Goal: Entertainment & Leisure: Consume media (video, audio)

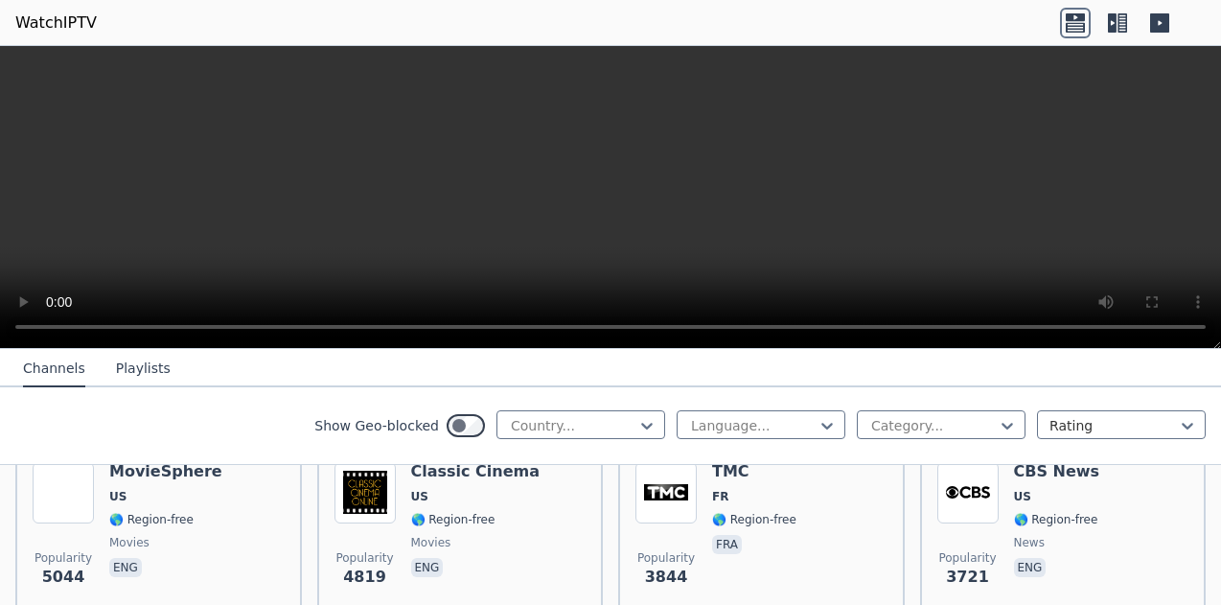
scroll to position [408, 0]
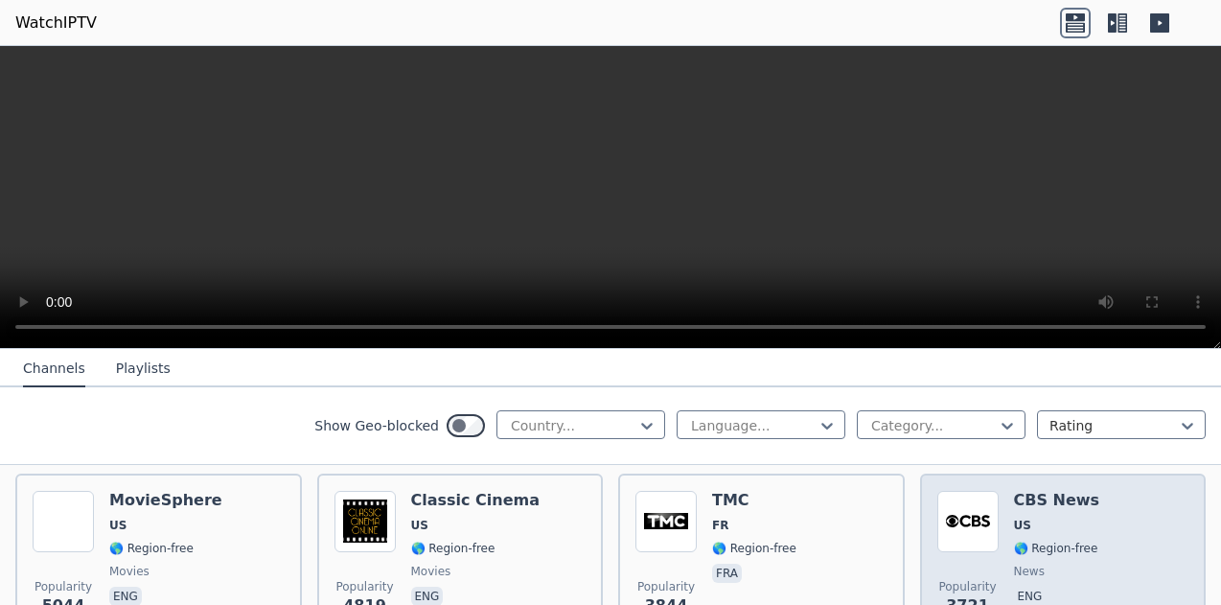
click at [1031, 491] on h6 "CBS News" at bounding box center [1057, 500] width 86 height 19
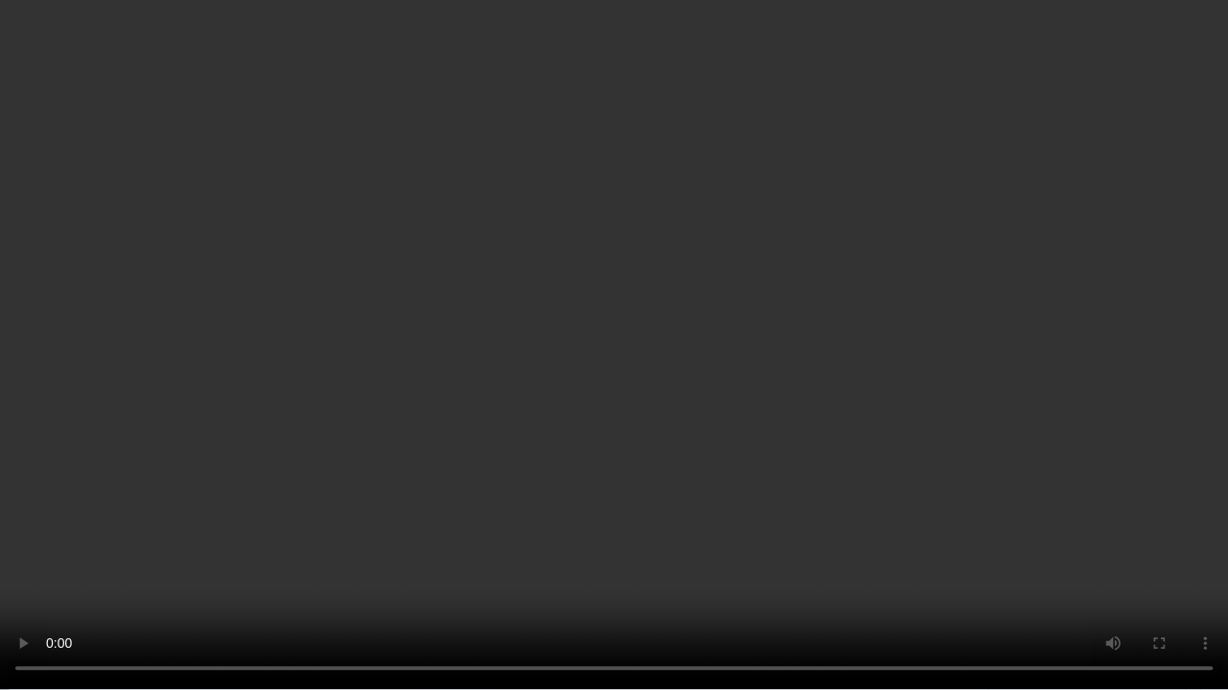
click at [1072, 473] on video at bounding box center [614, 345] width 1228 height 690
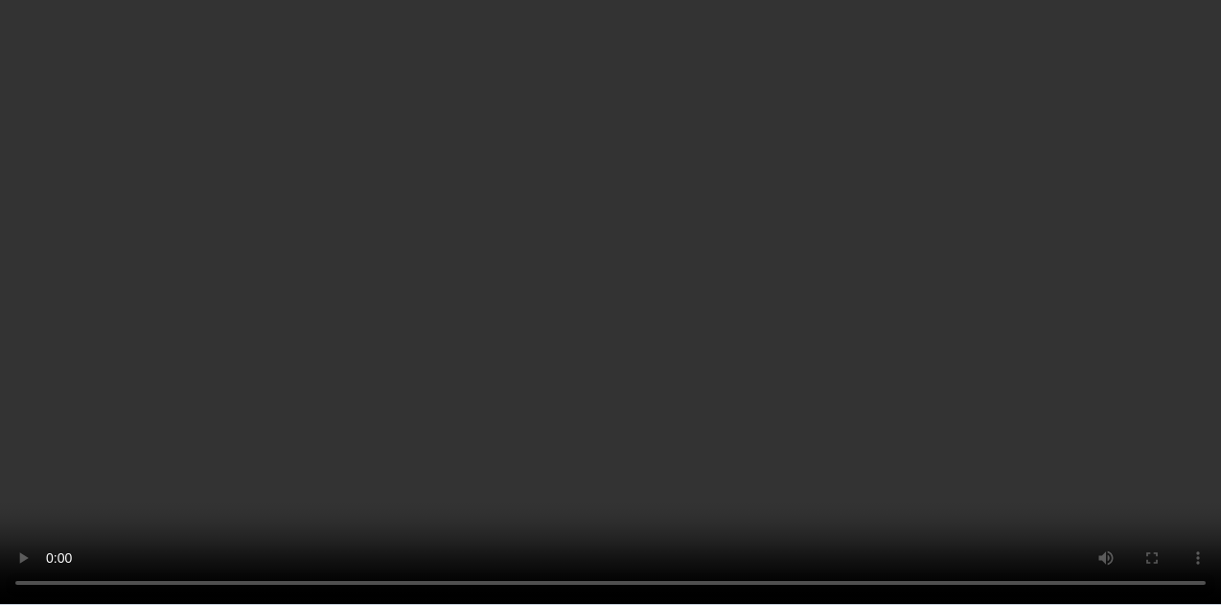
scroll to position [2249, 0]
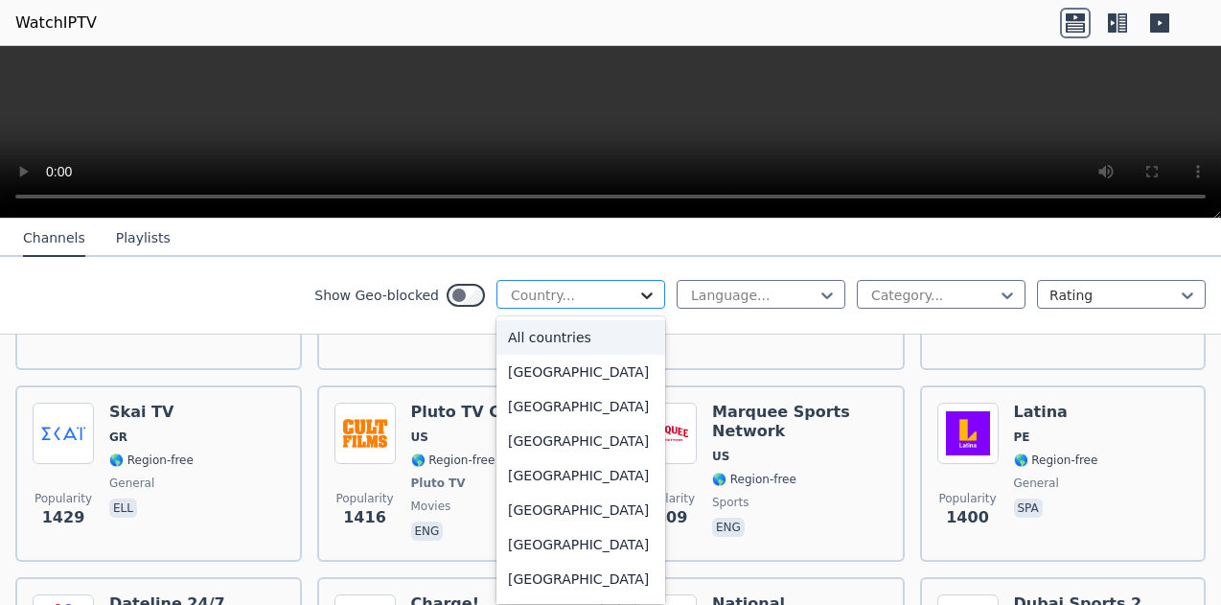
click at [638, 291] on icon at bounding box center [646, 295] width 19 height 19
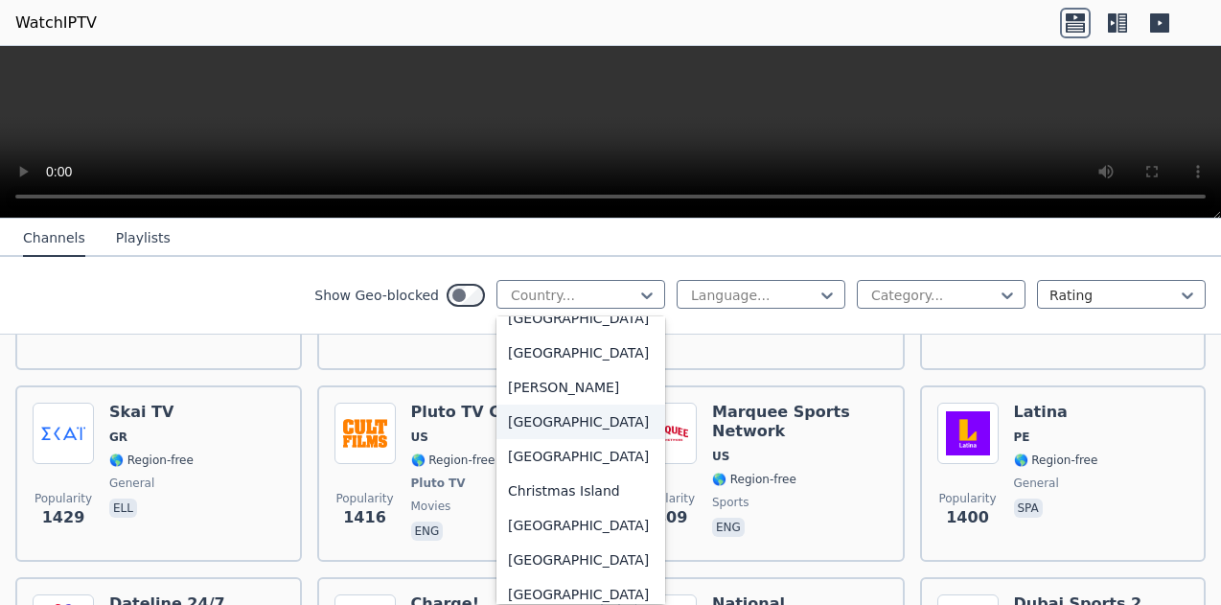
scroll to position [1022, 0]
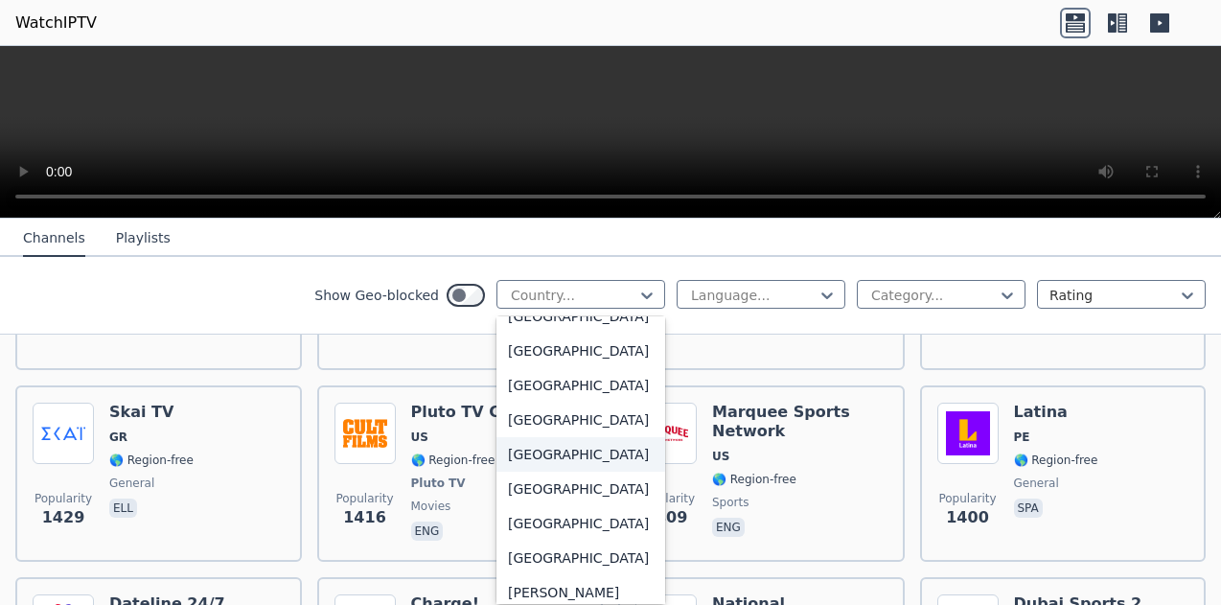
click at [539, 466] on div "[GEOGRAPHIC_DATA]" at bounding box center [581, 454] width 169 height 35
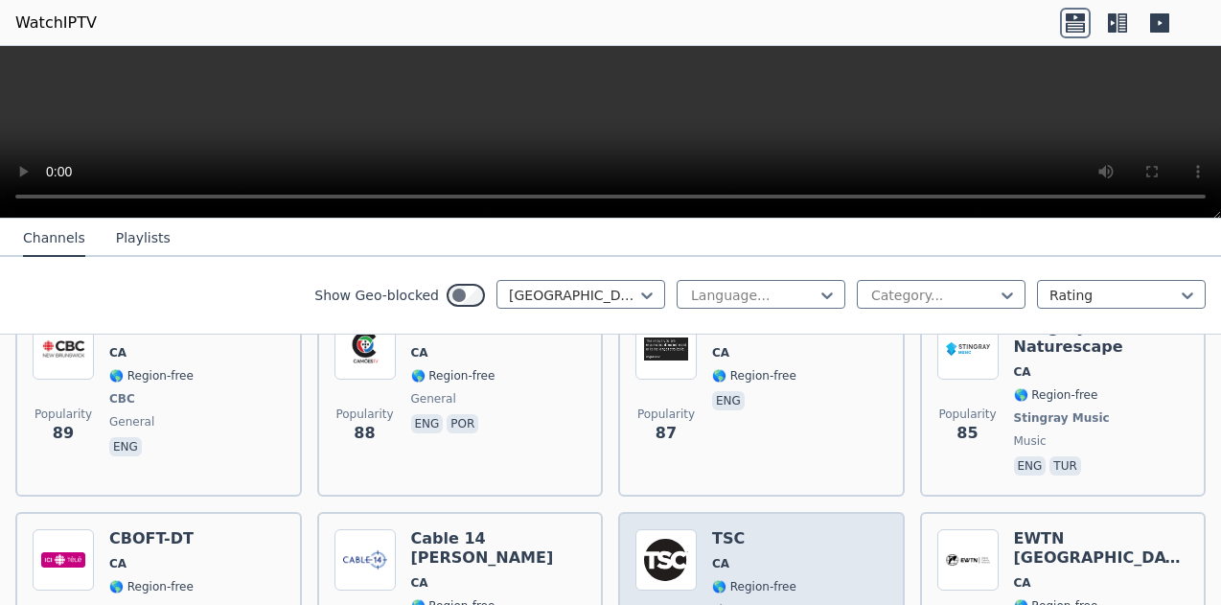
scroll to position [1840, 0]
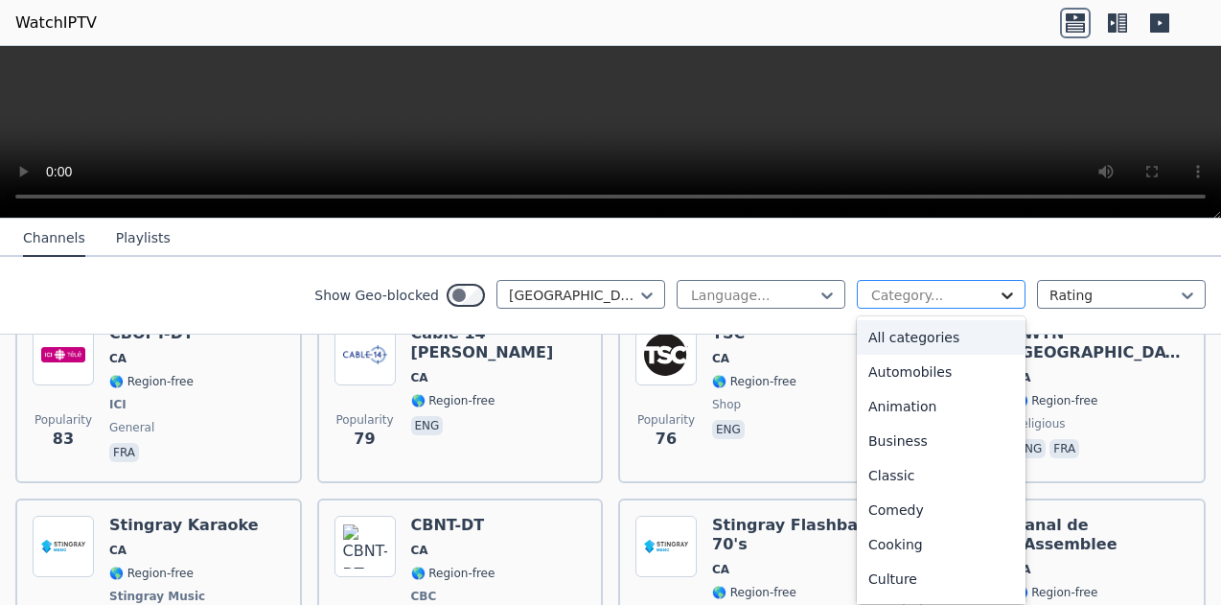
click at [999, 288] on icon at bounding box center [1007, 295] width 19 height 19
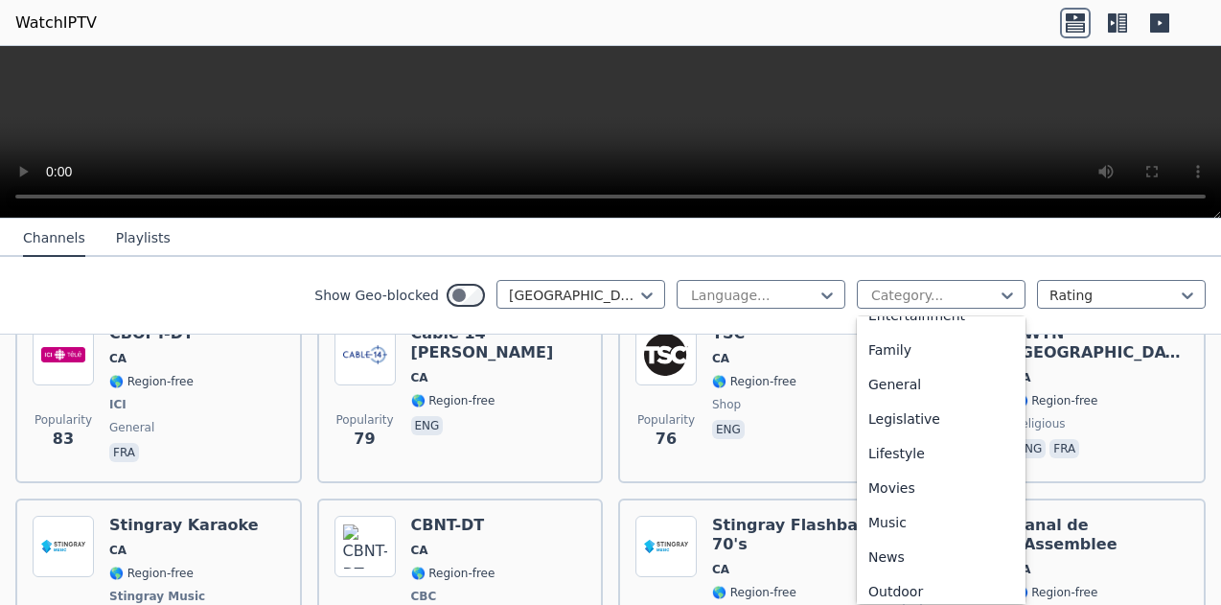
scroll to position [381, 0]
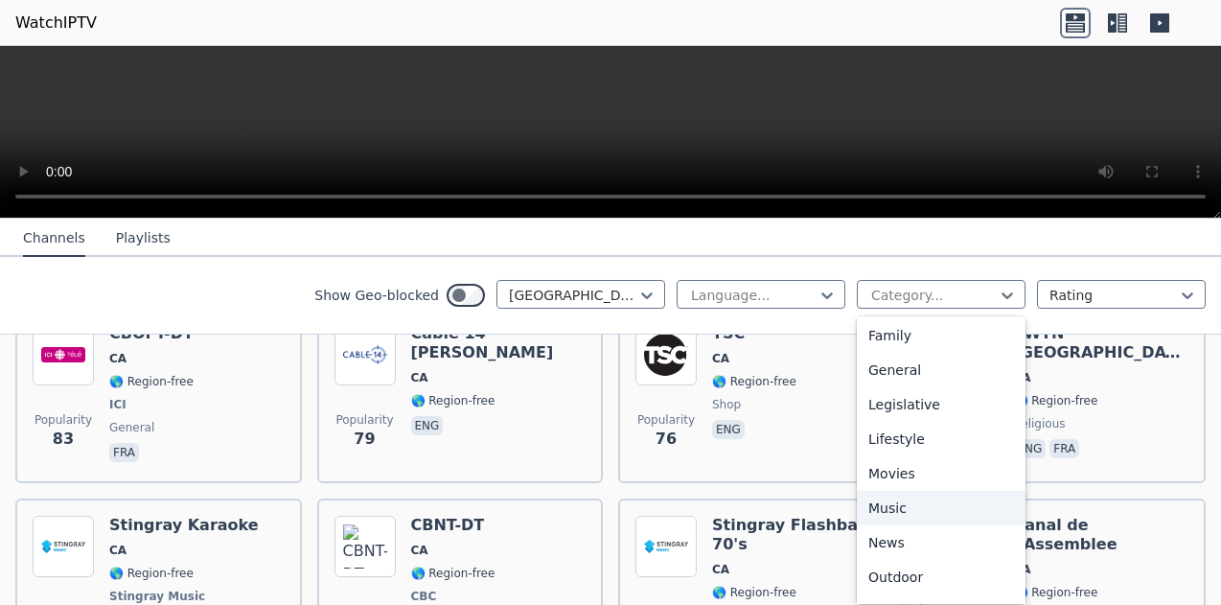
click at [903, 500] on div "Music" at bounding box center [941, 508] width 169 height 35
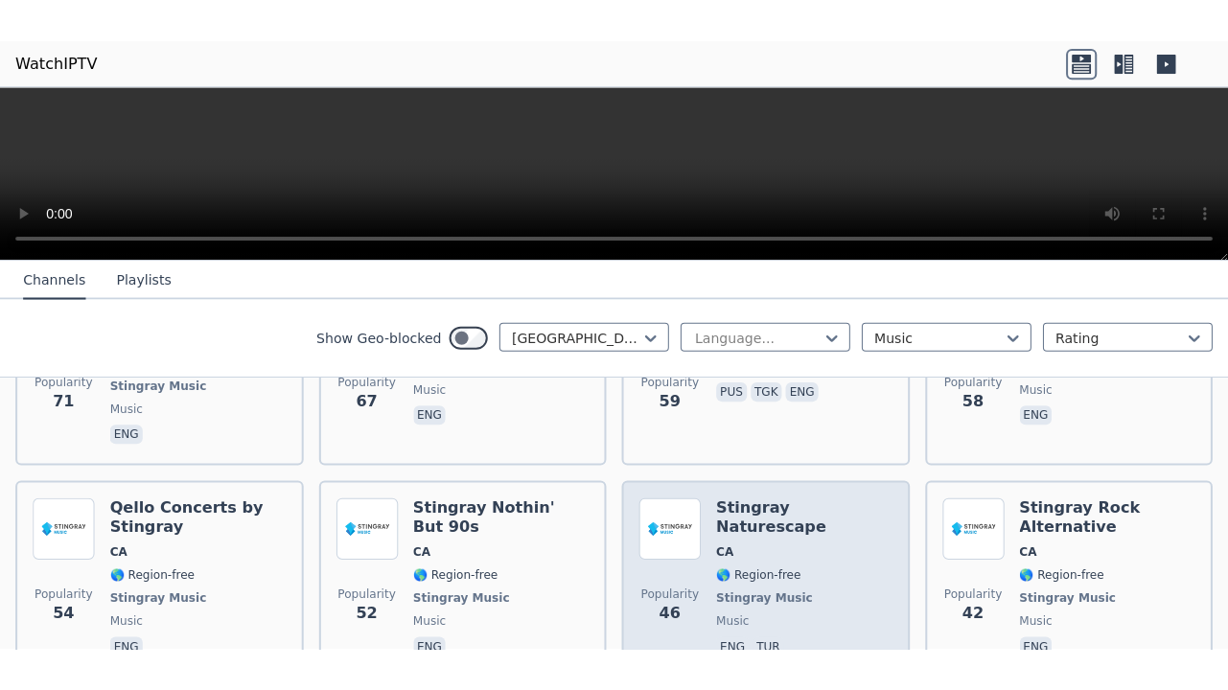
scroll to position [818, 0]
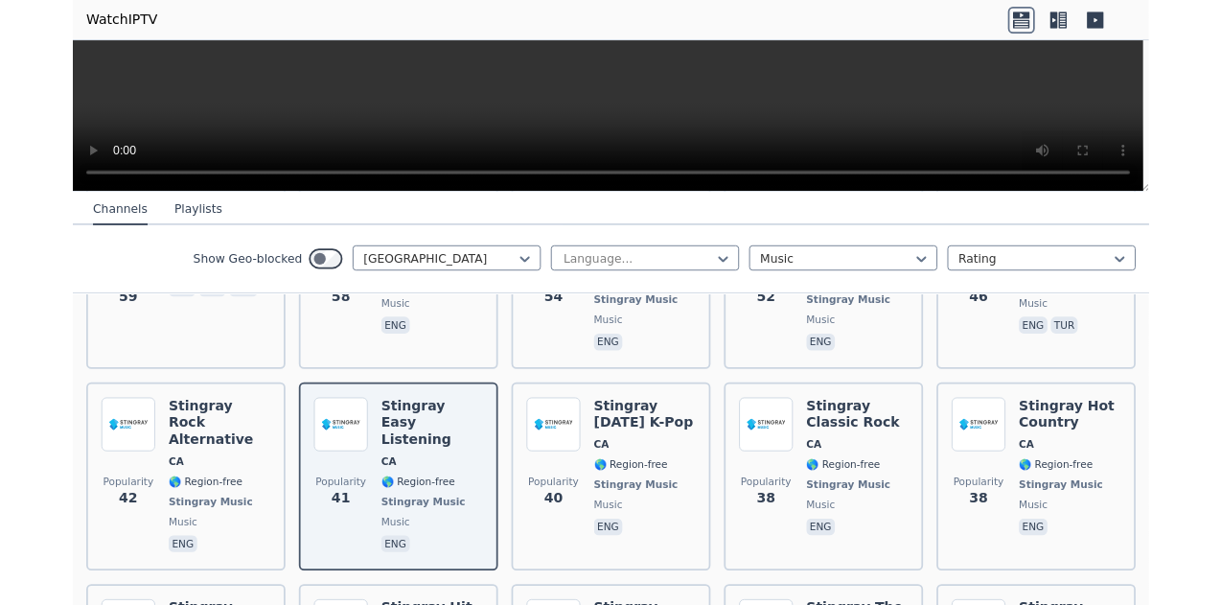
scroll to position [668, 0]
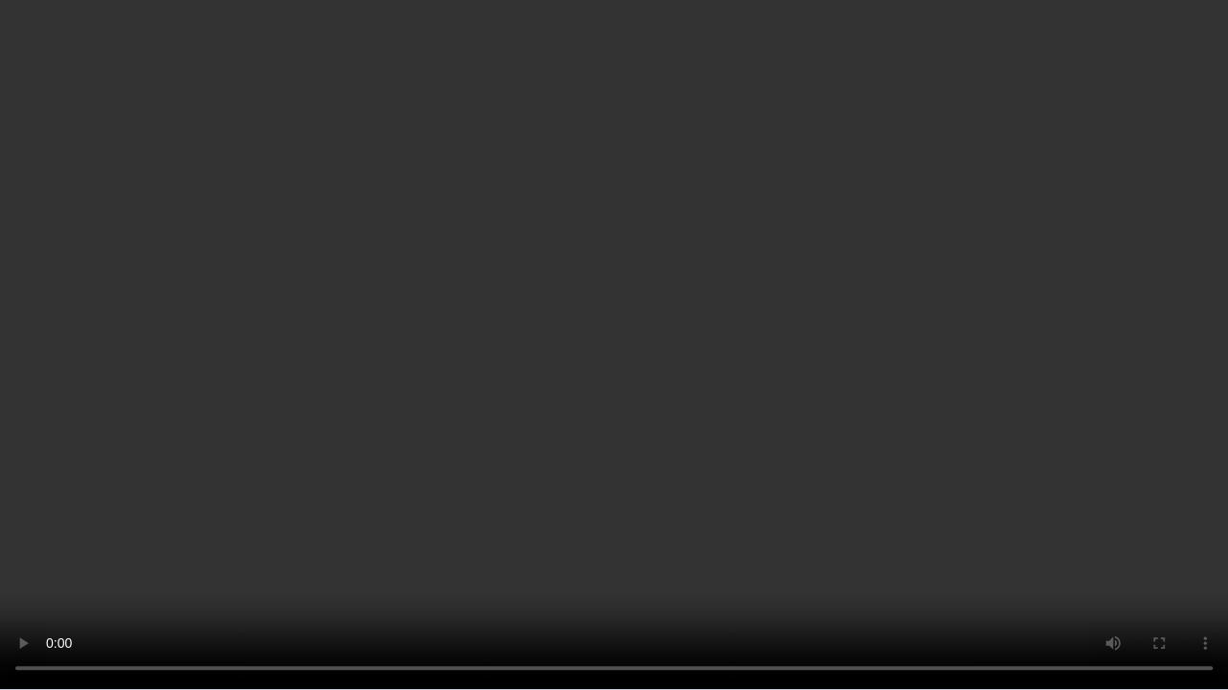
click at [1031, 460] on video at bounding box center [614, 345] width 1228 height 690
click at [368, 358] on video at bounding box center [614, 345] width 1228 height 690
drag, startPoint x: 607, startPoint y: 312, endPoint x: 623, endPoint y: 349, distance: 40.8
click at [610, 324] on video at bounding box center [614, 345] width 1228 height 690
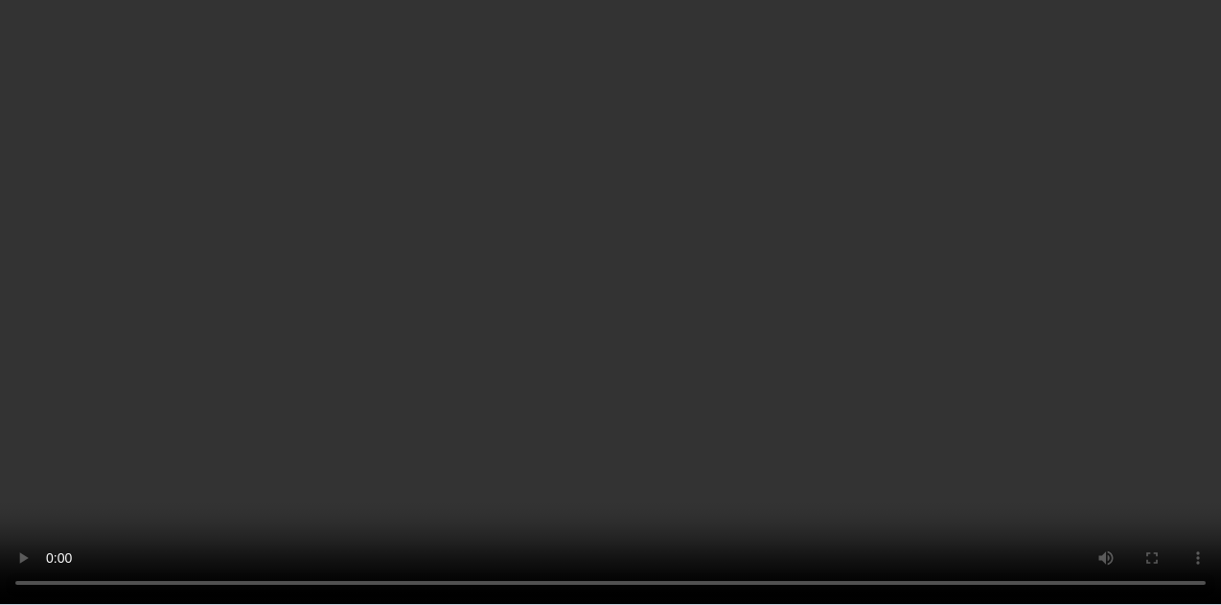
scroll to position [987, 0]
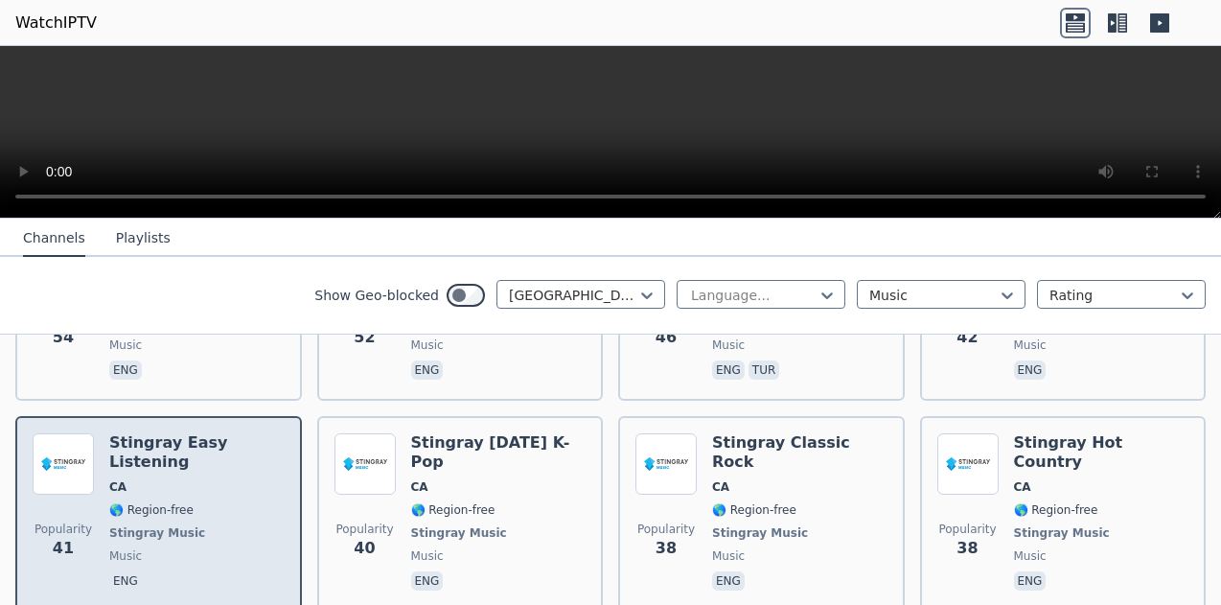
click at [155, 479] on span "CA" at bounding box center [196, 486] width 175 height 15
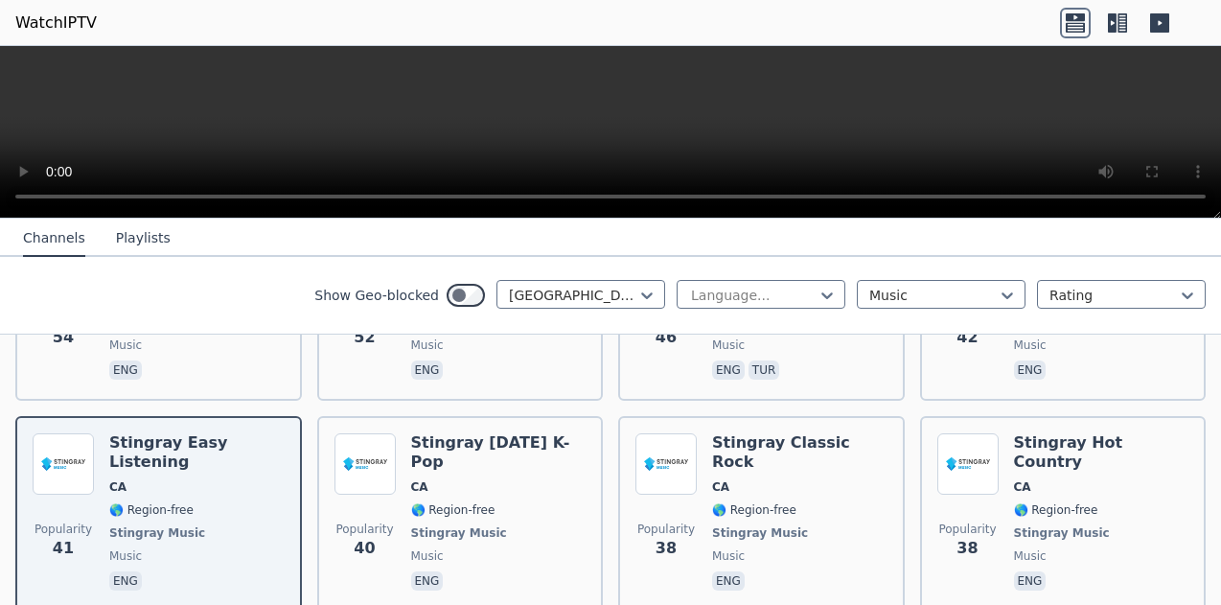
click at [123, 238] on button "Playlists" at bounding box center [143, 238] width 55 height 36
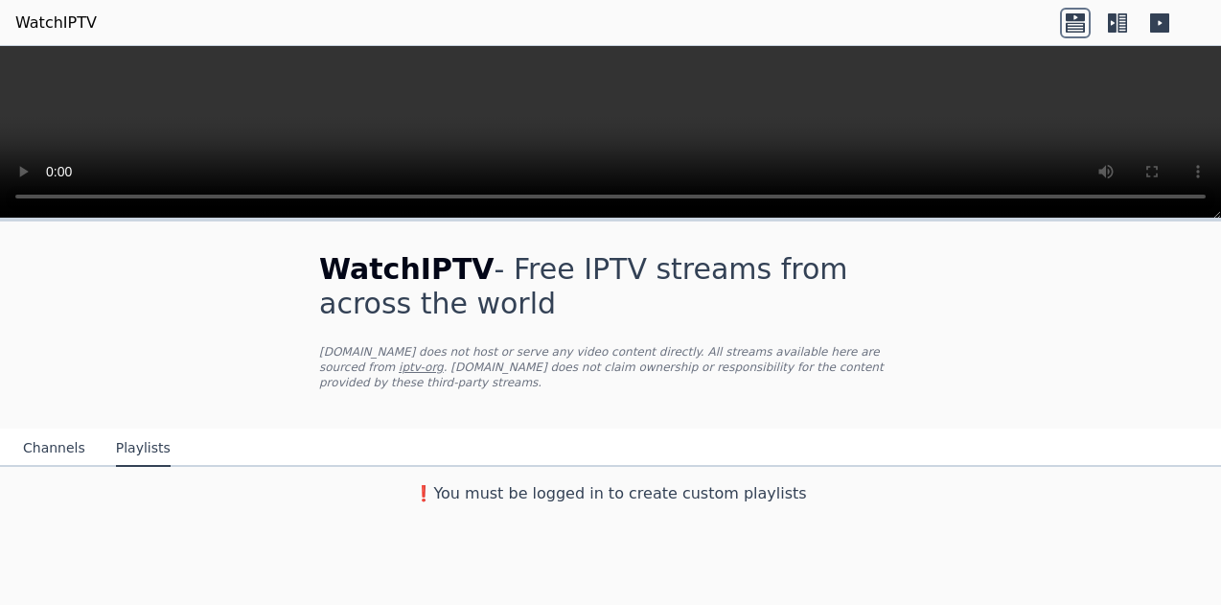
click at [899, 111] on video at bounding box center [610, 132] width 1221 height 173
click at [58, 23] on link "WatchIPTV" at bounding box center [55, 23] width 81 height 23
click at [47, 19] on link "WatchIPTV" at bounding box center [55, 23] width 81 height 23
click at [960, 82] on video at bounding box center [610, 132] width 1221 height 173
click at [1160, 21] on icon at bounding box center [1159, 23] width 31 height 31
